Goal: Task Accomplishment & Management: Use online tool/utility

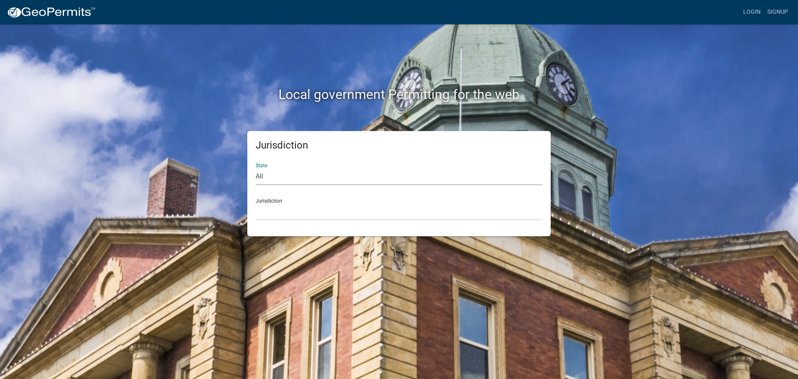
click at [258, 175] on select "All [US_STATE] [US_STATE] [US_STATE] [US_STATE] [US_STATE] [US_STATE] [US_STATE…" at bounding box center [399, 176] width 287 height 17
select select "[US_STATE]"
click at [256, 168] on select "All [US_STATE] [US_STATE] [US_STATE] [US_STATE] [US_STATE] [US_STATE] [US_STATE…" at bounding box center [399, 176] width 287 height 17
click at [272, 200] on div "Jurisdiction City of [GEOGRAPHIC_DATA], [US_STATE] City of [GEOGRAPHIC_DATA], […" at bounding box center [399, 206] width 287 height 29
click at [751, 12] on link "Login" at bounding box center [752, 12] width 24 height 16
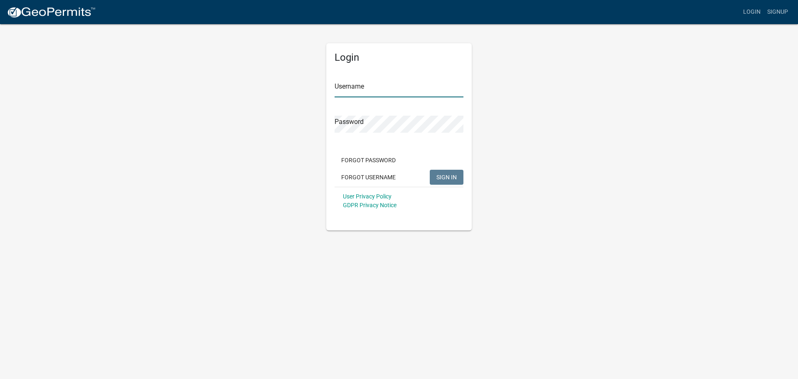
click at [377, 81] on input "Username" at bounding box center [399, 88] width 129 height 17
type input "bhamilton"
click at [430, 170] on button "SIGN IN" at bounding box center [447, 177] width 34 height 15
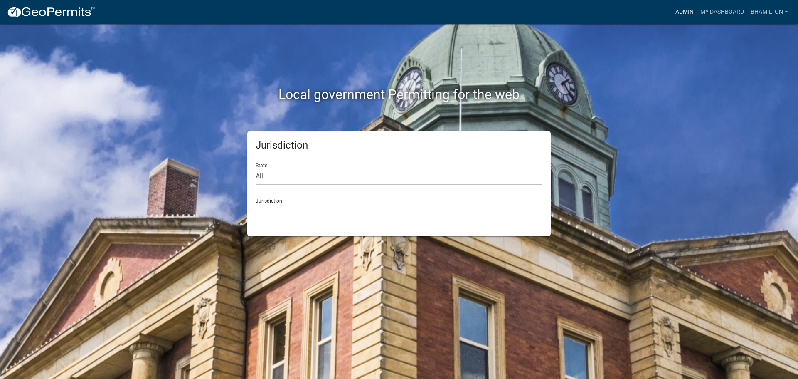
click at [687, 11] on link "Admin" at bounding box center [684, 12] width 25 height 16
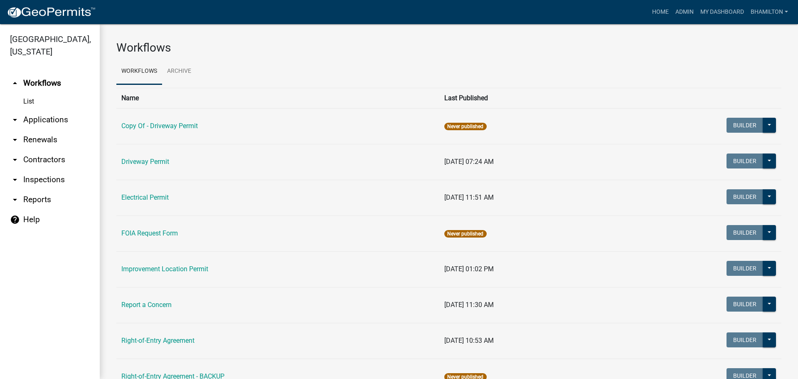
click at [62, 120] on link "arrow_drop_down Applications" at bounding box center [50, 120] width 100 height 20
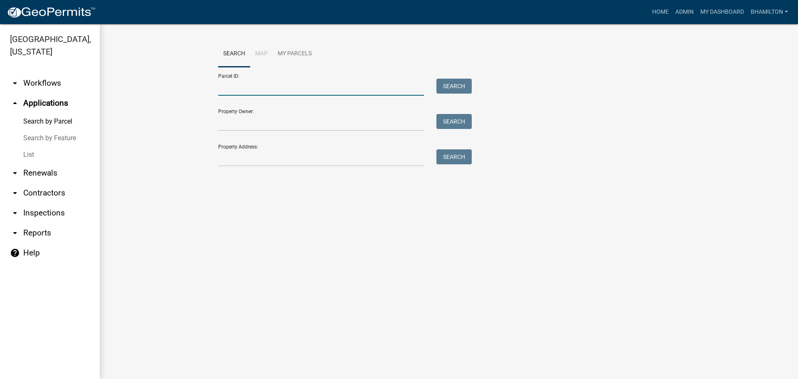
click at [220, 89] on input "Parcel ID:" at bounding box center [321, 87] width 206 height 17
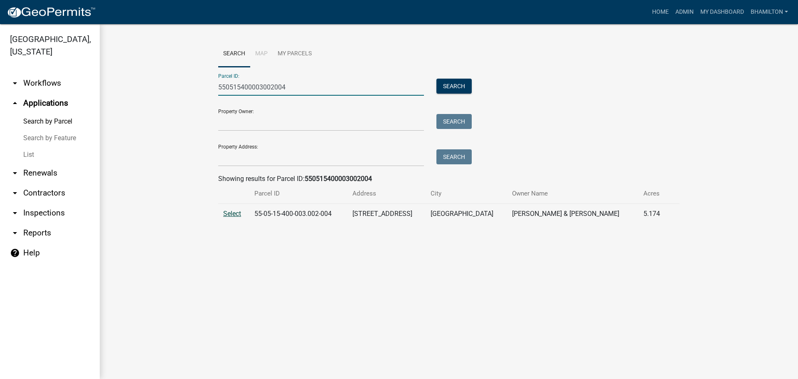
type input "550515400003002004"
click at [227, 213] on span "Select" at bounding box center [232, 213] width 18 height 8
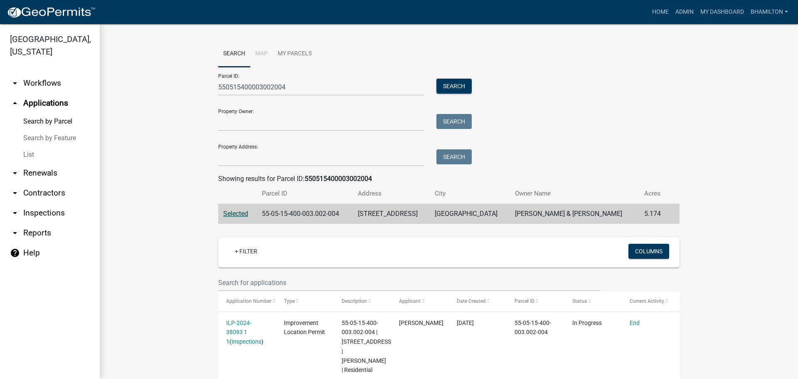
scroll to position [52, 0]
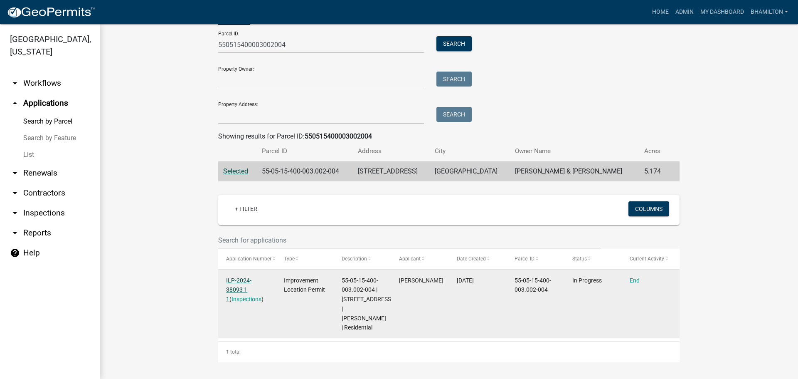
click at [251, 277] on link "ILP-2024-38093 1 1" at bounding box center [238, 290] width 25 height 26
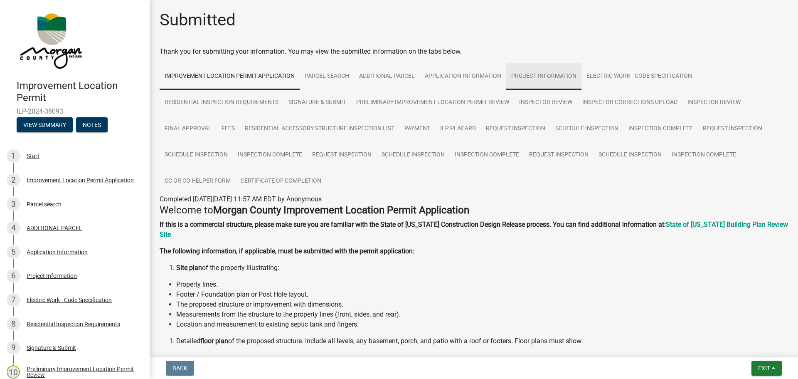
click at [526, 77] on link "Project Information" at bounding box center [543, 76] width 75 height 27
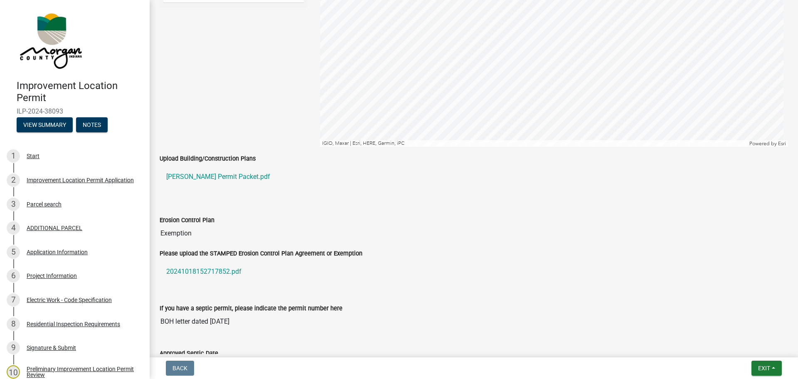
scroll to position [1330, 0]
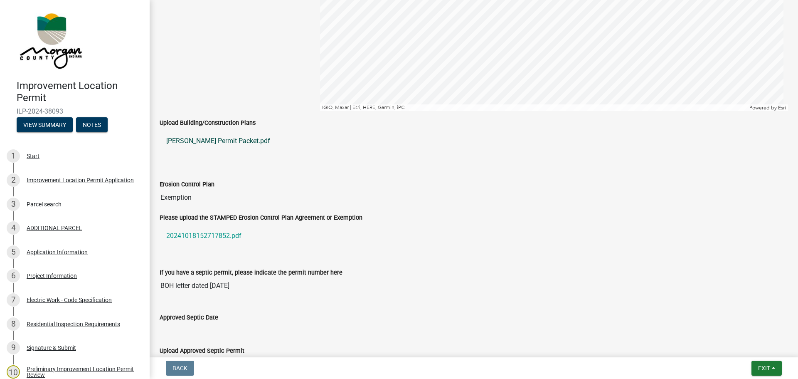
click at [219, 141] on link "[PERSON_NAME] Permit Packet.pdf" at bounding box center [474, 141] width 628 height 20
